Goal: Check status: Check status

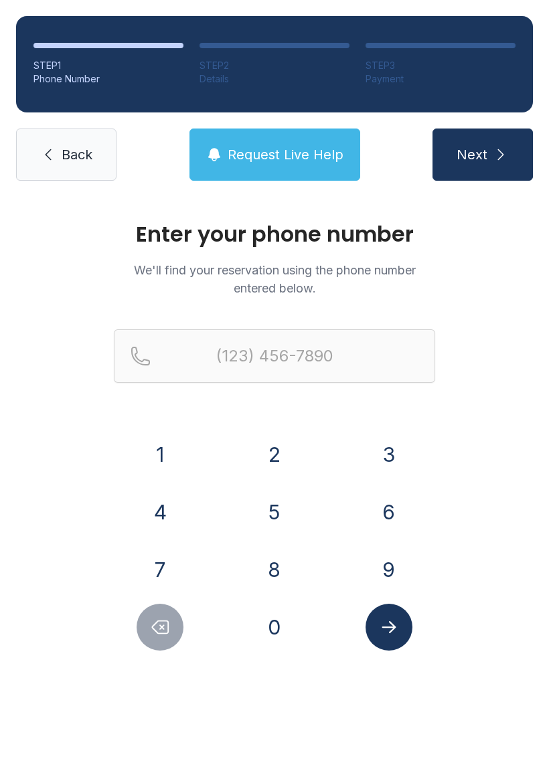
click at [274, 571] on button "8" at bounding box center [274, 569] width 47 height 47
click at [277, 625] on button "0" at bounding box center [274, 627] width 47 height 47
click at [278, 577] on button "8" at bounding box center [274, 569] width 47 height 47
click at [171, 562] on button "7" at bounding box center [160, 569] width 47 height 47
click at [279, 571] on button "8" at bounding box center [274, 569] width 47 height 47
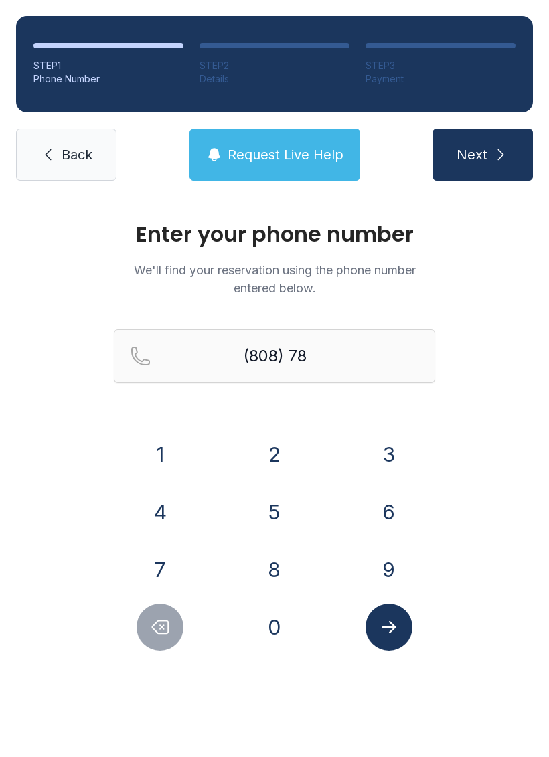
click at [289, 640] on button "0" at bounding box center [274, 627] width 47 height 47
click at [165, 474] on button "1" at bounding box center [160, 454] width 47 height 47
click at [392, 571] on button "9" at bounding box center [389, 569] width 47 height 47
click at [279, 516] on button "5" at bounding box center [274, 512] width 47 height 47
click at [163, 464] on button "1" at bounding box center [160, 454] width 47 height 47
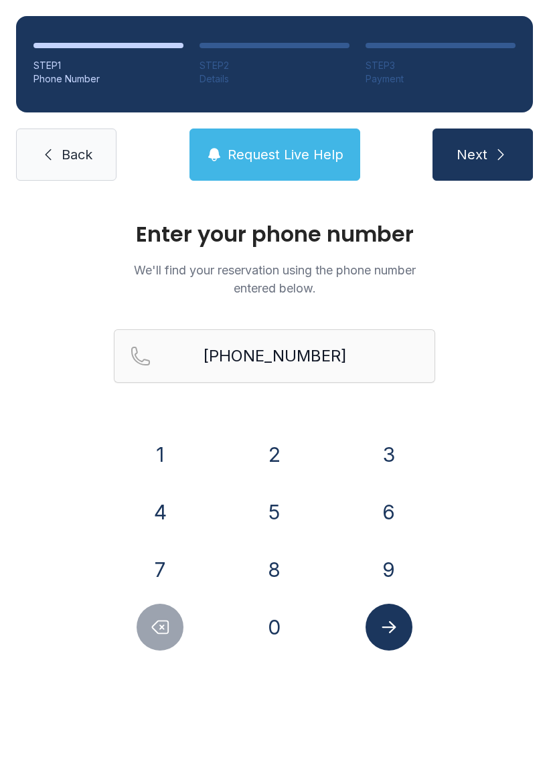
click at [384, 631] on icon "Submit lookup form" at bounding box center [389, 627] width 20 height 20
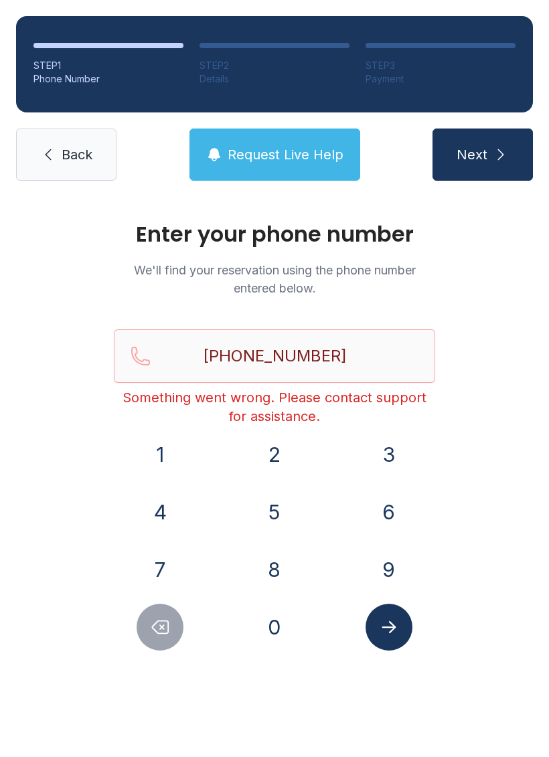
click at [490, 147] on button "Next" at bounding box center [483, 155] width 100 height 52
click at [289, 149] on span "Request Live Help" at bounding box center [286, 154] width 116 height 19
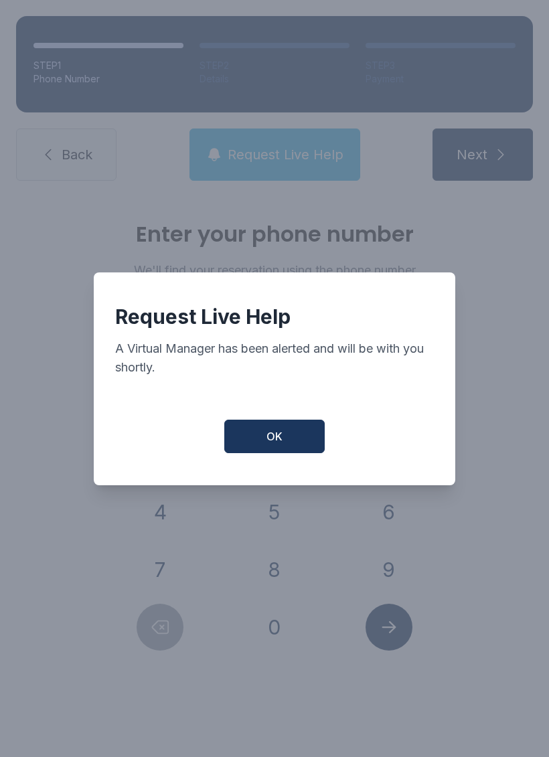
click at [311, 453] on button "OK" at bounding box center [274, 436] width 100 height 33
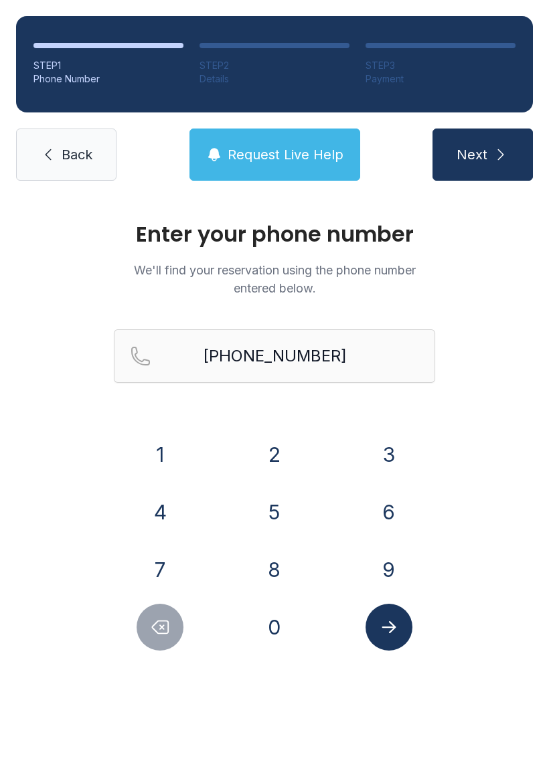
click at [169, 624] on icon "Delete number" at bounding box center [161, 627] width 16 height 13
click at [168, 614] on button "Delete number" at bounding box center [160, 627] width 47 height 47
click at [161, 628] on icon "Delete number" at bounding box center [161, 627] width 16 height 13
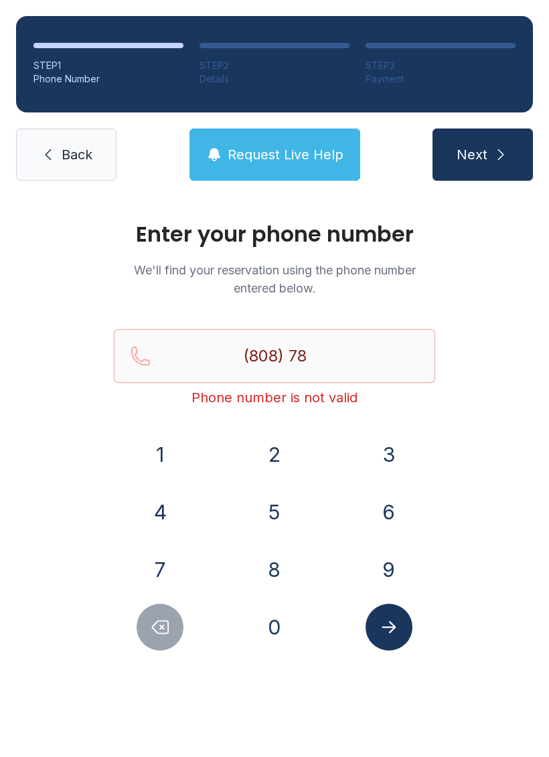
click at [161, 628] on icon "Delete number" at bounding box center [161, 627] width 16 height 13
click at [159, 621] on icon "Delete number" at bounding box center [161, 627] width 16 height 13
click at [157, 609] on button "Delete number" at bounding box center [160, 627] width 47 height 47
type input "(8"
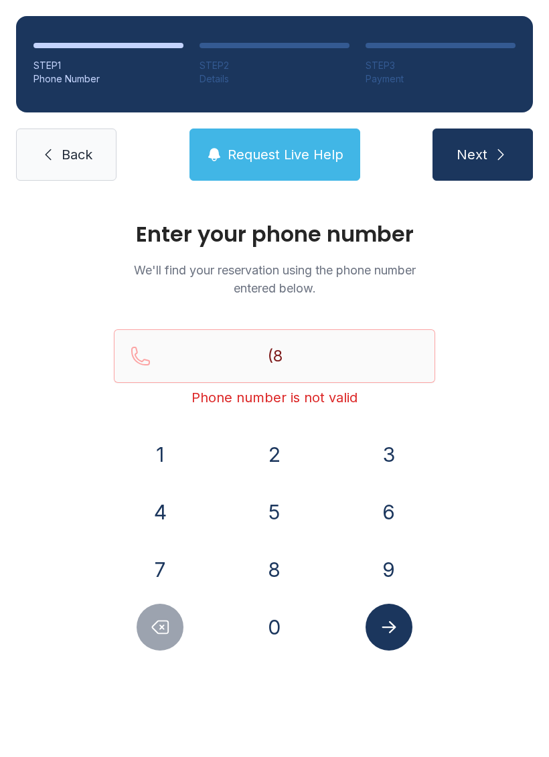
click at [157, 608] on button "Delete number" at bounding box center [160, 627] width 47 height 47
click at [163, 609] on button "Delete number" at bounding box center [160, 627] width 47 height 47
